Goal: Navigation & Orientation: Find specific page/section

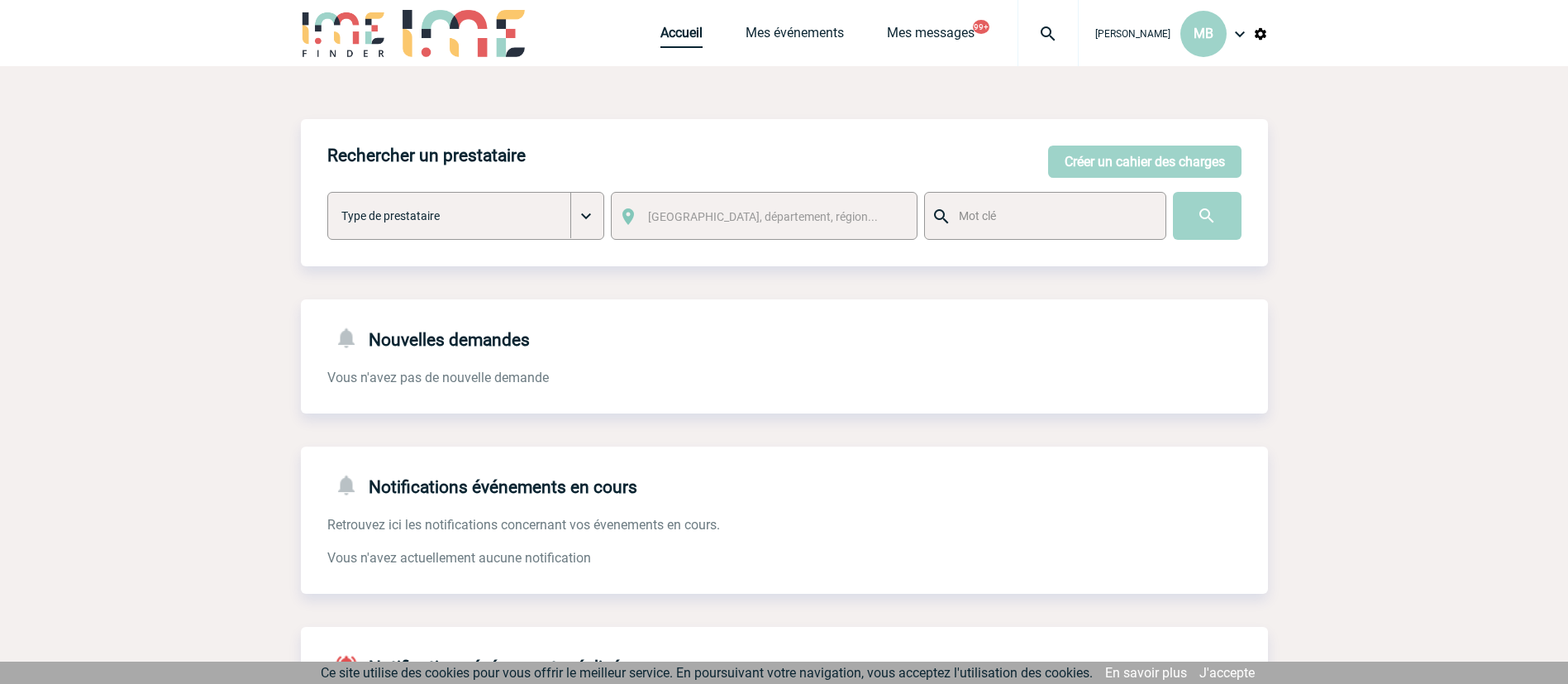
click at [689, 25] on link "Accueil" at bounding box center [681, 37] width 42 height 23
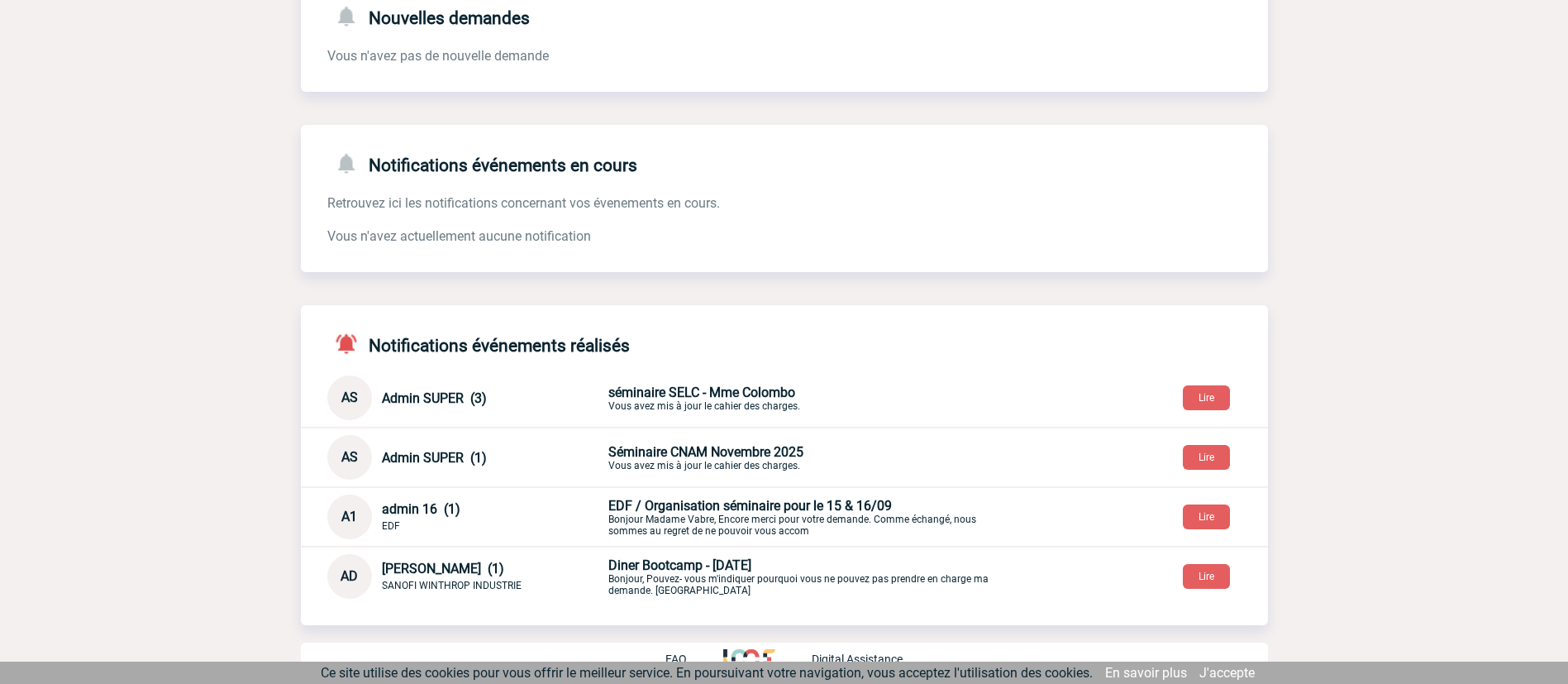
scroll to position [325, 0]
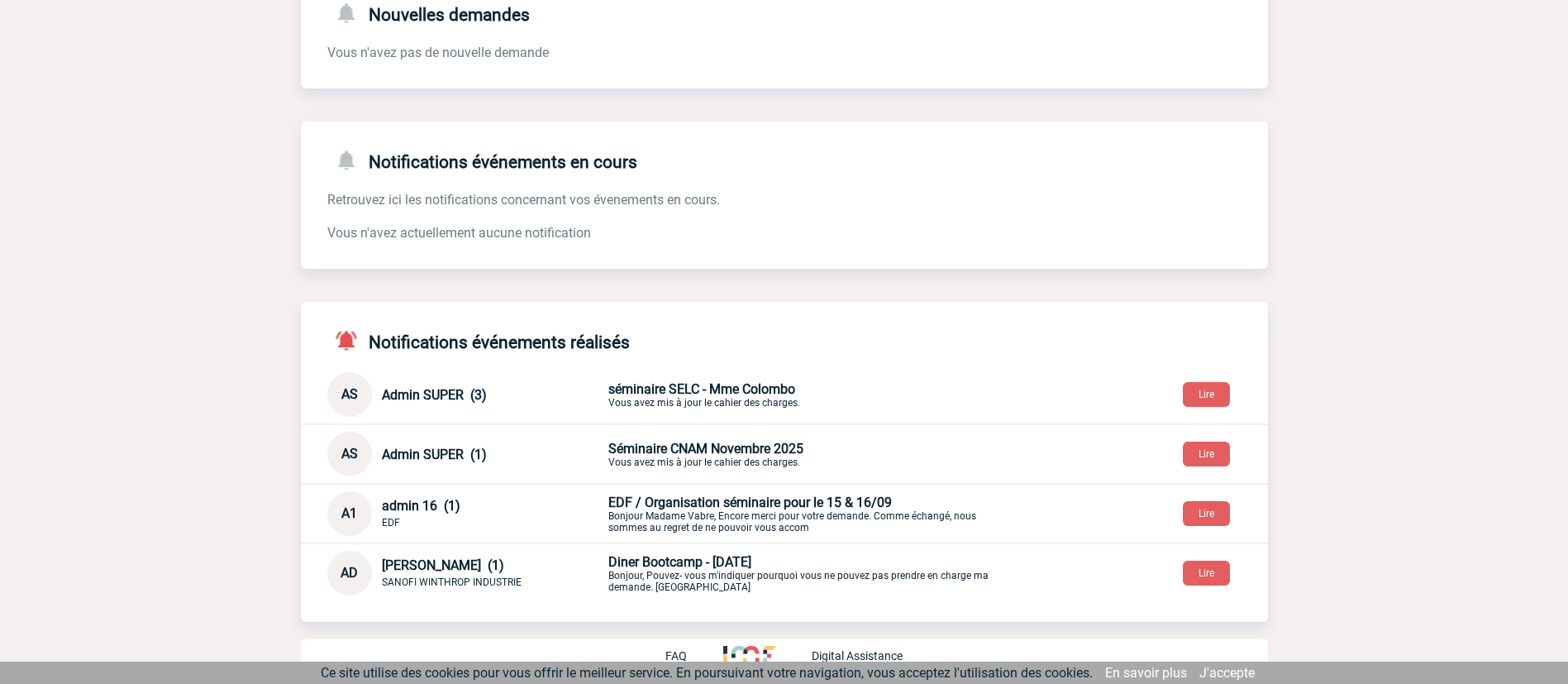
click at [725, 391] on span "séminaire SELC - Mme Colombo" at bounding box center [702, 388] width 187 height 15
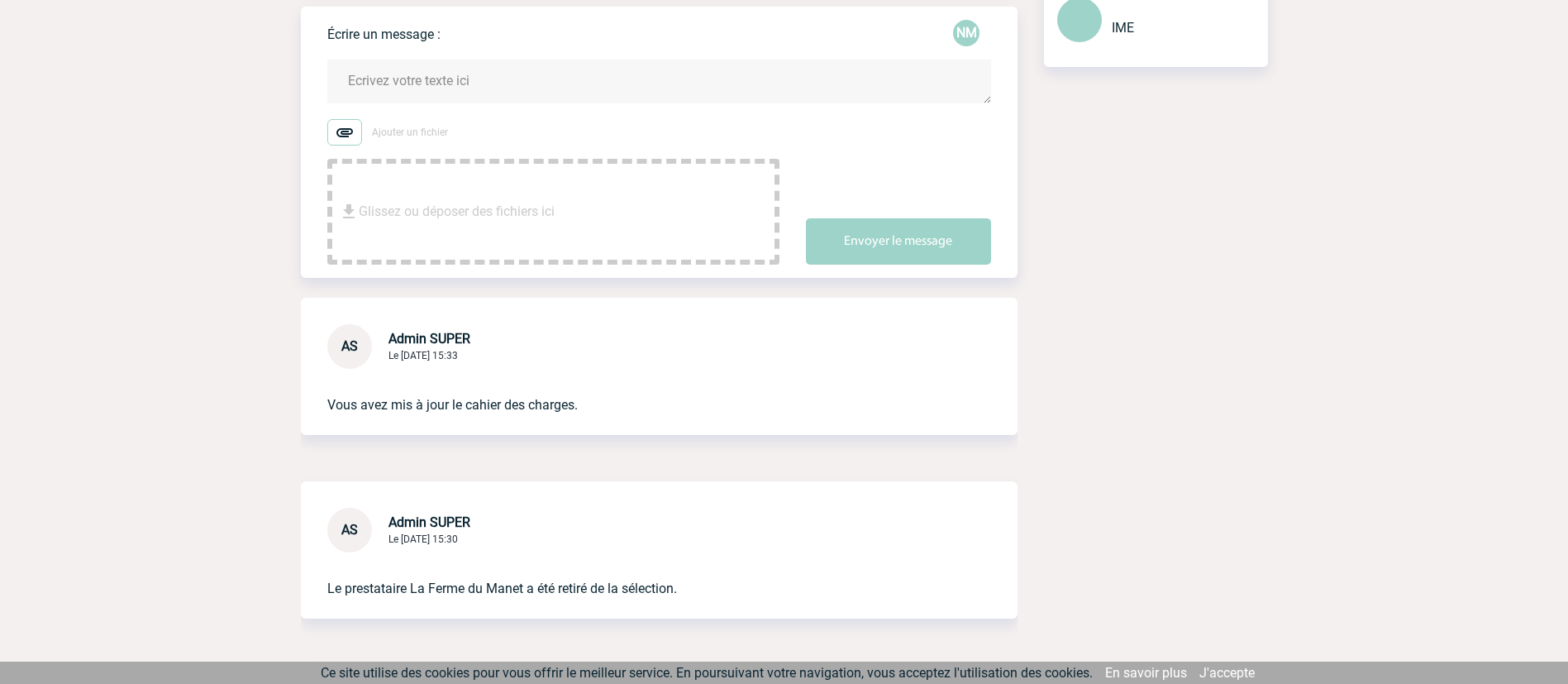
scroll to position [482, 0]
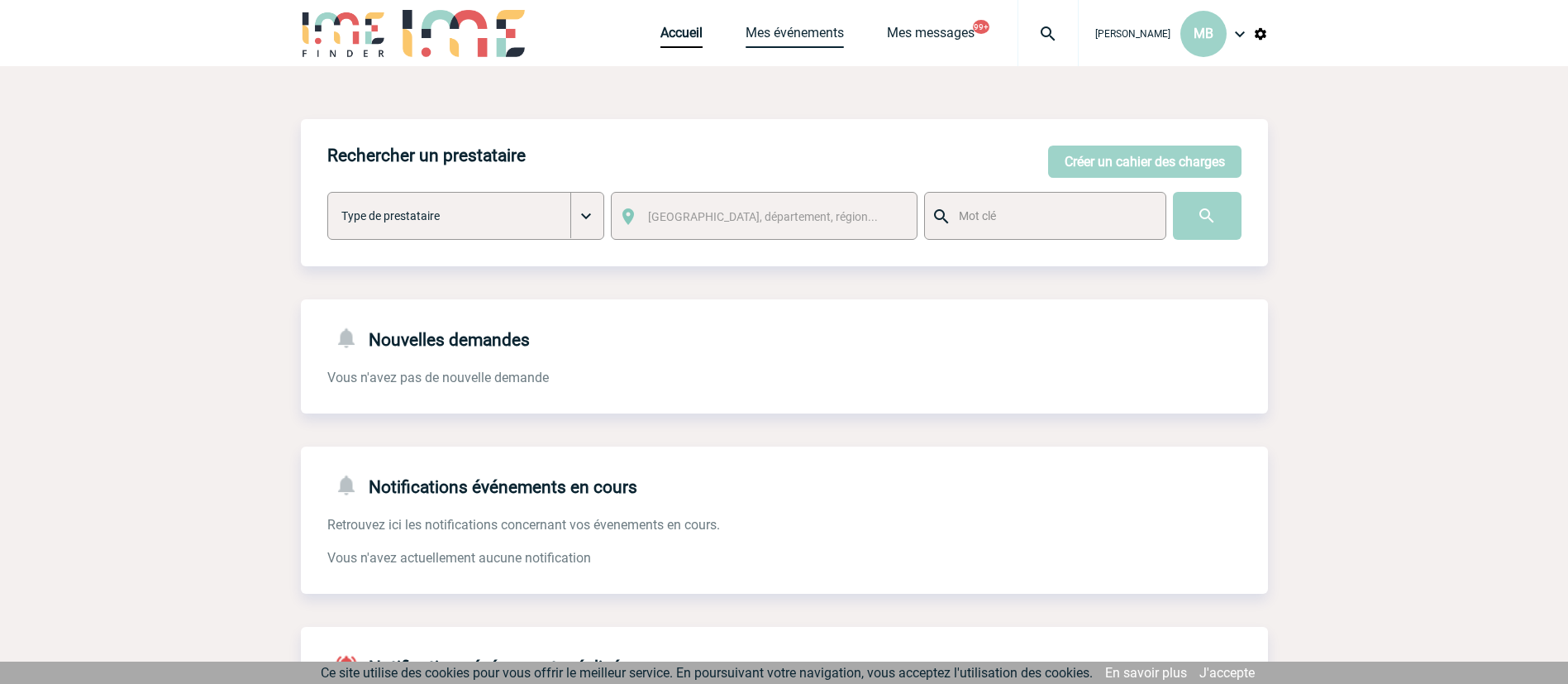
click at [811, 35] on link "Mes événements" at bounding box center [794, 37] width 98 height 23
